Goal: Task Accomplishment & Management: Manage account settings

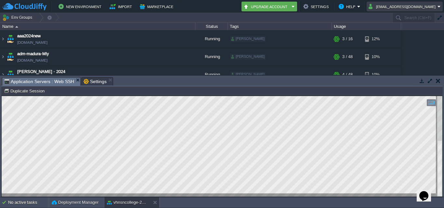
click at [427, 7] on button "[EMAIL_ADDRESS][DOMAIN_NAME]" at bounding box center [403, 7] width 69 height 8
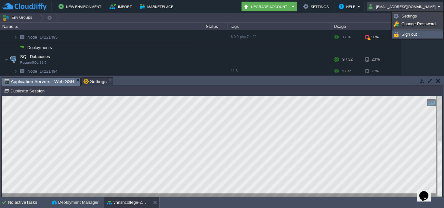
click at [411, 34] on span "Sign out" at bounding box center [409, 34] width 16 height 5
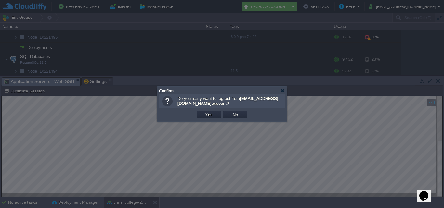
click at [208, 119] on td "Yes" at bounding box center [209, 115] width 26 height 10
click at [209, 114] on button "Yes" at bounding box center [208, 115] width 11 height 6
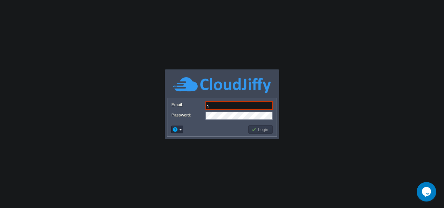
type input "[EMAIL_ADDRESS][DOMAIN_NAME]"
click at [257, 131] on button "Login" at bounding box center [260, 130] width 19 height 6
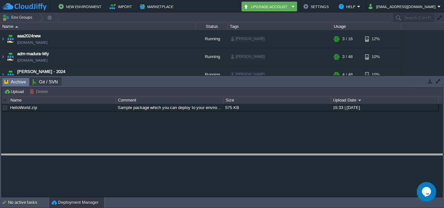
drag, startPoint x: 89, startPoint y: 82, endPoint x: 95, endPoint y: 175, distance: 93.1
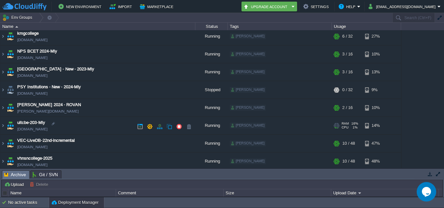
scroll to position [166, 0]
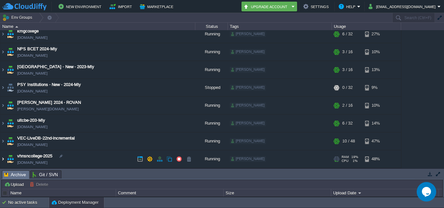
click at [4, 160] on img at bounding box center [2, 159] width 5 height 18
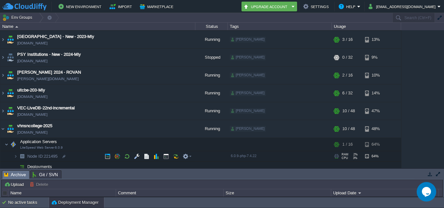
scroll to position [224, 0]
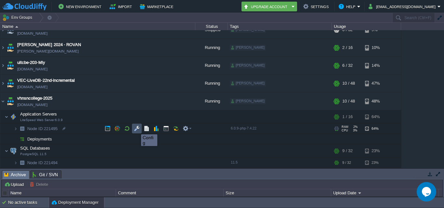
click at [136, 129] on button "button" at bounding box center [137, 129] width 6 height 6
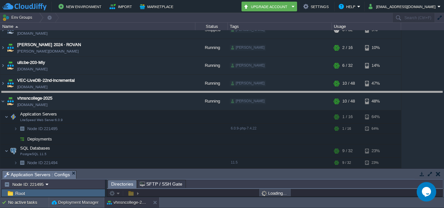
drag, startPoint x: 91, startPoint y: 170, endPoint x: 105, endPoint y: 91, distance: 80.5
click at [105, 91] on body "New Environment Import Marketplace Bonus ₹0.00 Upgrade Account Settings Help su…" at bounding box center [222, 104] width 444 height 208
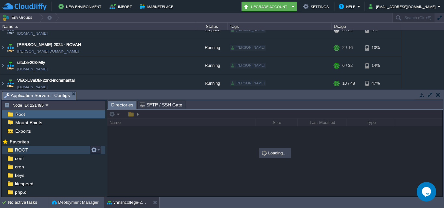
click at [18, 152] on span "ROOT" at bounding box center [22, 150] width 16 height 6
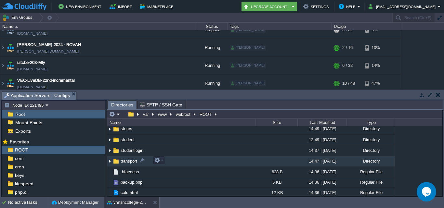
scroll to position [228, 0]
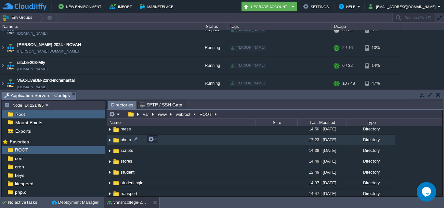
drag, startPoint x: 122, startPoint y: 140, endPoint x: 234, endPoint y: 103, distance: 117.9
click at [155, 137] on em at bounding box center [152, 140] width 9 height 6
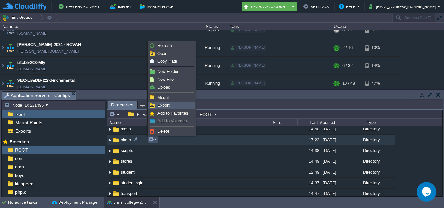
click at [163, 106] on span "Export" at bounding box center [163, 105] width 12 height 5
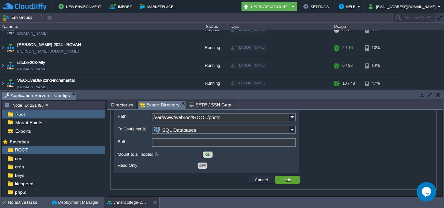
scroll to position [57, 0]
click at [290, 131] on img at bounding box center [292, 130] width 7 height 8
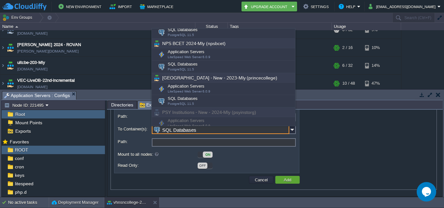
scroll to position [358, 0]
click at [335, 154] on div "Data Container Choose source and target containers to share the data across. Fr…" at bounding box center [273, 120] width 319 height 108
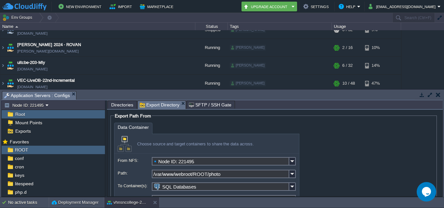
scroll to position [33, 0]
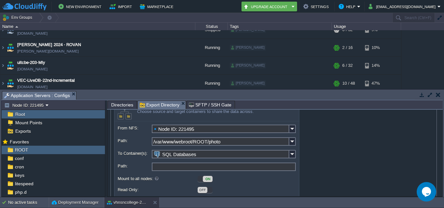
click at [290, 169] on input "Path:" at bounding box center [224, 167] width 144 height 8
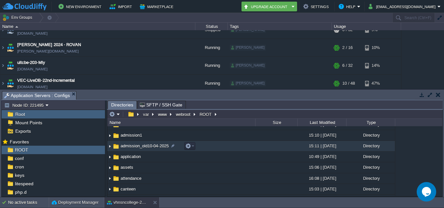
scroll to position [0, 0]
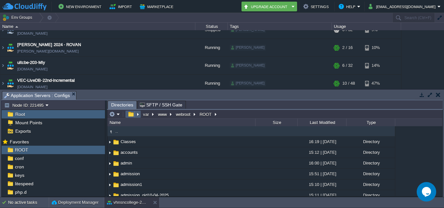
click at [131, 117] on button "button" at bounding box center [130, 114] width 9 height 6
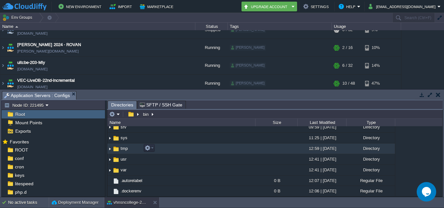
scroll to position [140, 0]
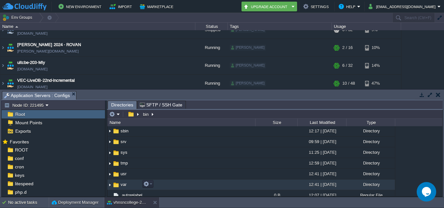
click at [124, 182] on td "var" at bounding box center [181, 185] width 148 height 11
click at [126, 185] on span "var" at bounding box center [124, 185] width 8 height 6
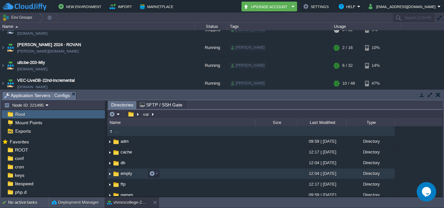
scroll to position [0, 0]
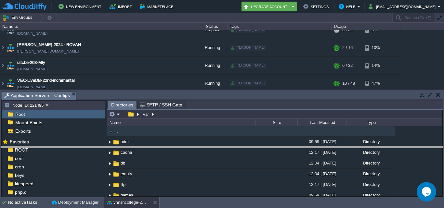
drag, startPoint x: 344, startPoint y: 100, endPoint x: 345, endPoint y: 156, distance: 55.9
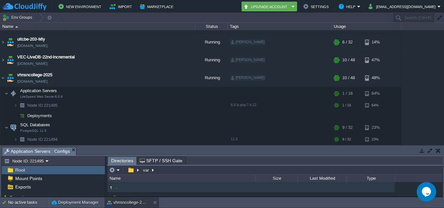
scroll to position [247, 0]
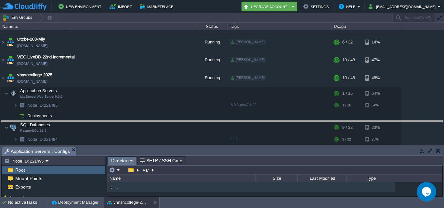
drag, startPoint x: 152, startPoint y: 149, endPoint x: 150, endPoint y: 72, distance: 76.7
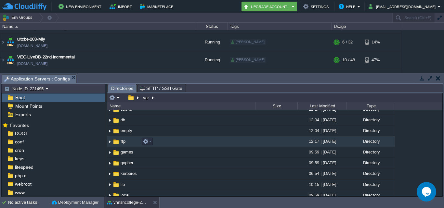
scroll to position [0, 0]
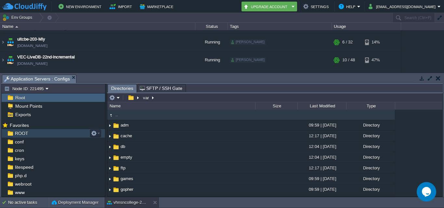
click at [20, 135] on span "ROOT" at bounding box center [22, 134] width 16 height 6
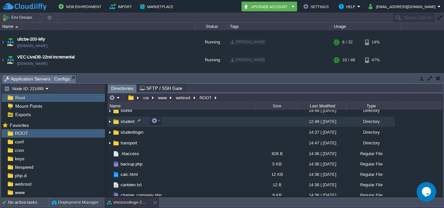
scroll to position [228, 0]
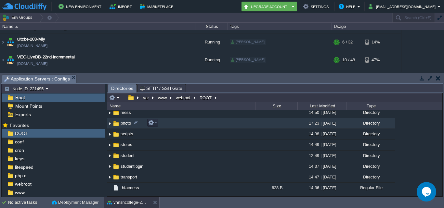
click at [124, 124] on span "photo" at bounding box center [126, 124] width 12 height 6
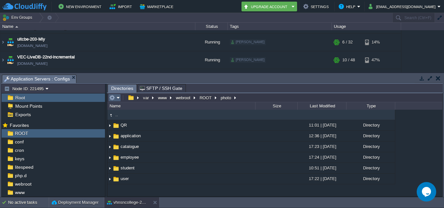
click at [116, 98] on em at bounding box center [114, 98] width 11 height 6
click at [427, 8] on button "[EMAIL_ADDRESS][DOMAIN_NAME]" at bounding box center [403, 7] width 69 height 8
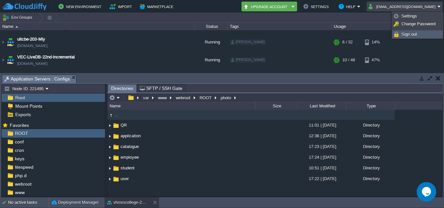
click at [402, 36] on span "Sign out" at bounding box center [409, 34] width 16 height 5
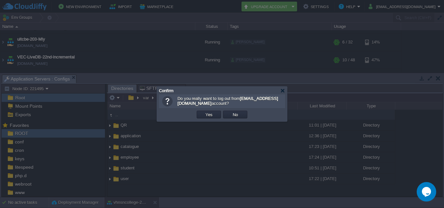
click at [208, 112] on button "Yes" at bounding box center [208, 115] width 11 height 6
